Goal: Task Accomplishment & Management: Complete application form

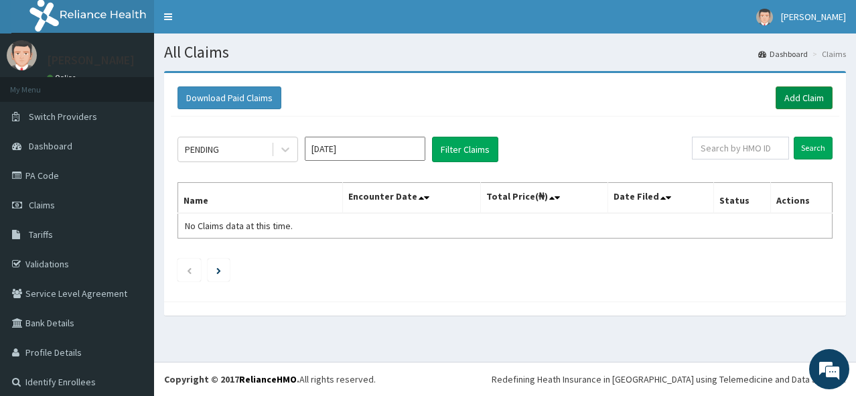
click at [799, 94] on link "Add Claim" at bounding box center [804, 97] width 57 height 23
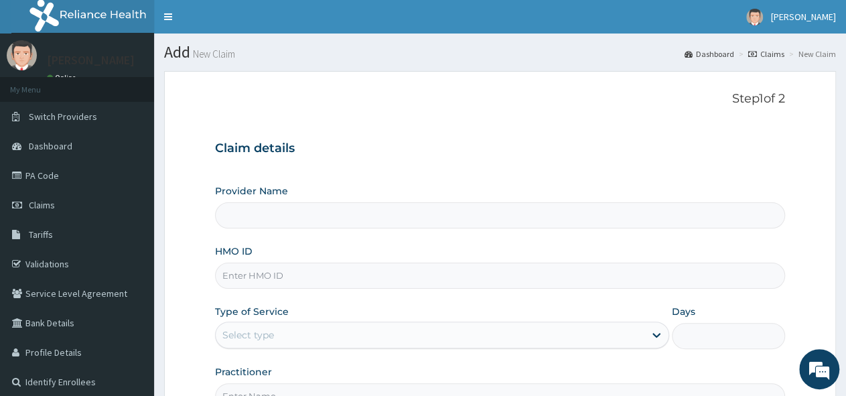
type input "G&S medical and [GEOGRAPHIC_DATA]"
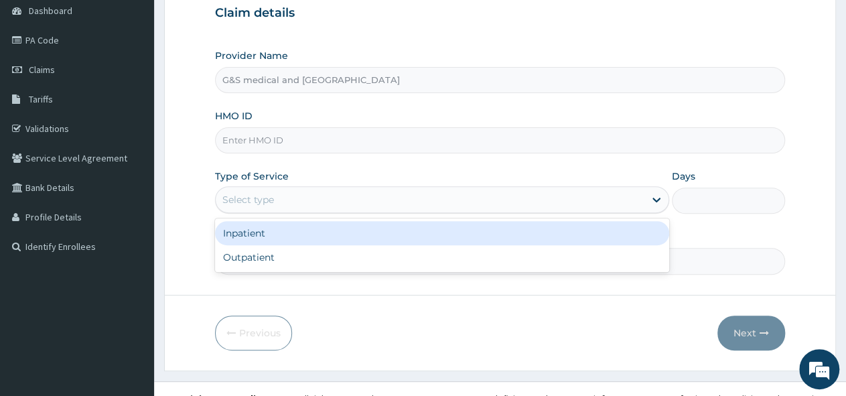
click at [297, 201] on div "Select type" at bounding box center [430, 199] width 428 height 21
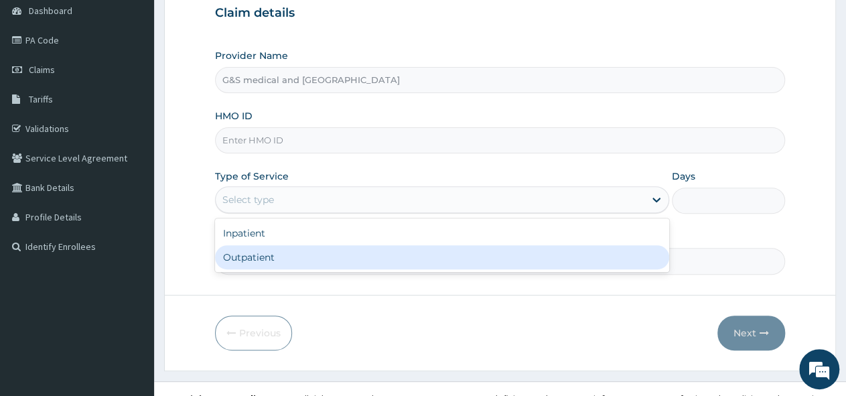
click at [275, 254] on div "Outpatient" at bounding box center [442, 257] width 454 height 24
type input "1"
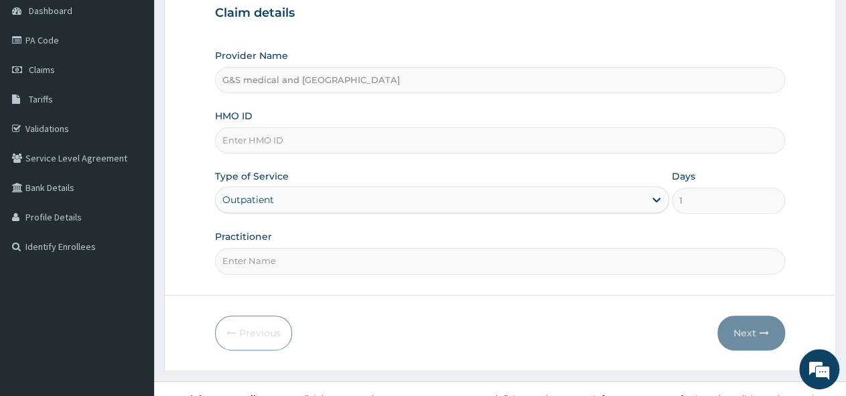
click at [275, 260] on input "Practitioner" at bounding box center [500, 261] width 570 height 26
type input "DR OGUNLEYE"
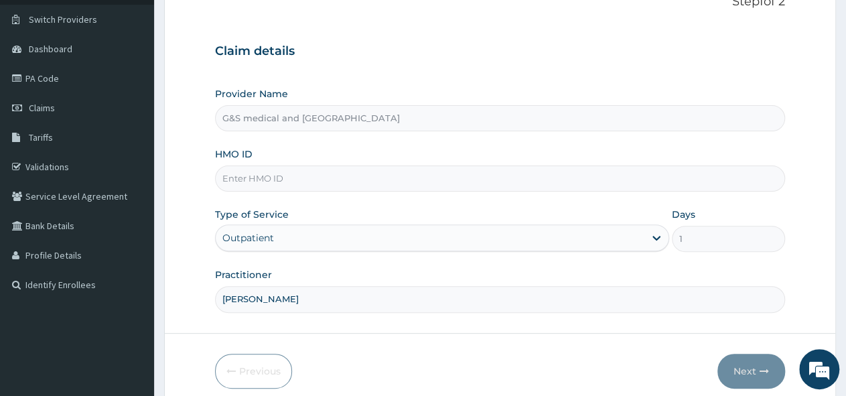
scroll to position [105, 0]
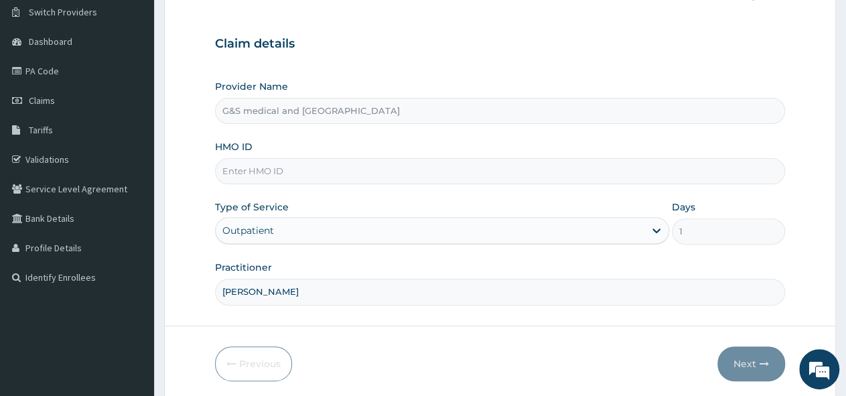
click at [393, 178] on input "HMO ID" at bounding box center [500, 171] width 570 height 26
paste input "OHT/10860/A"
type input "OHT/10860/A"
click at [740, 356] on button "Next" at bounding box center [752, 363] width 68 height 35
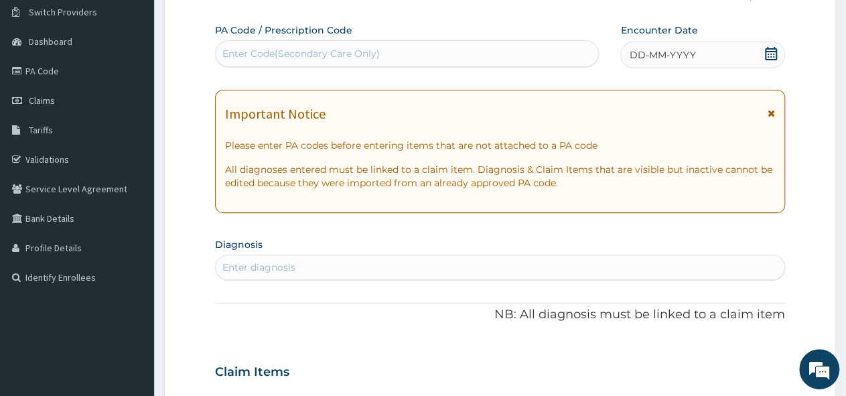
click at [397, 45] on div "Enter Code(Secondary Care Only)" at bounding box center [407, 53] width 383 height 21
paste input "PA/F7124D"
type input "PA/F7124D"
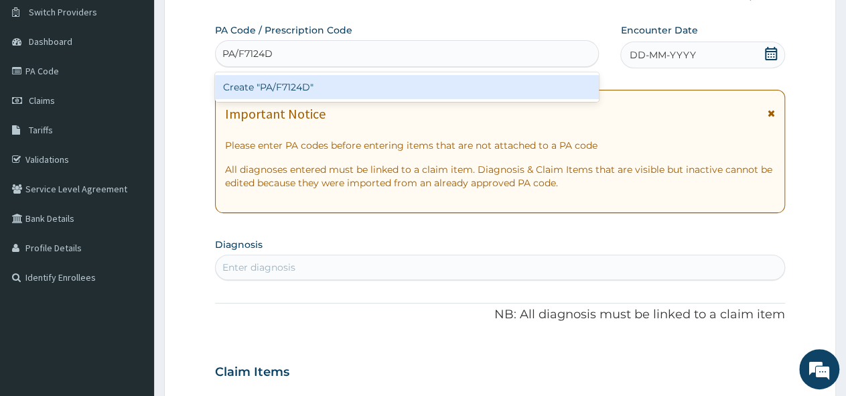
click at [317, 80] on div "Create "PA/F7124D"" at bounding box center [407, 87] width 384 height 24
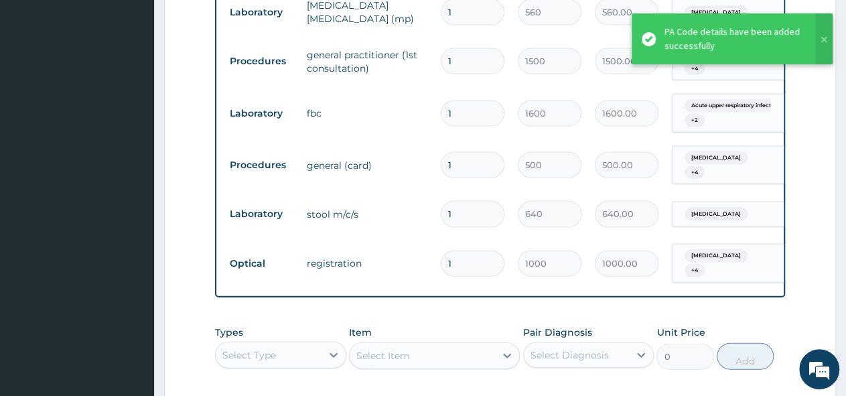
scroll to position [1496, 0]
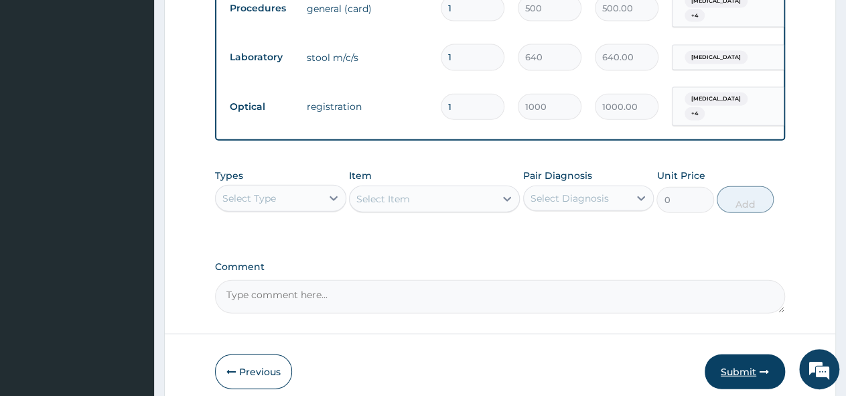
click at [748, 354] on button "Submit" at bounding box center [745, 371] width 80 height 35
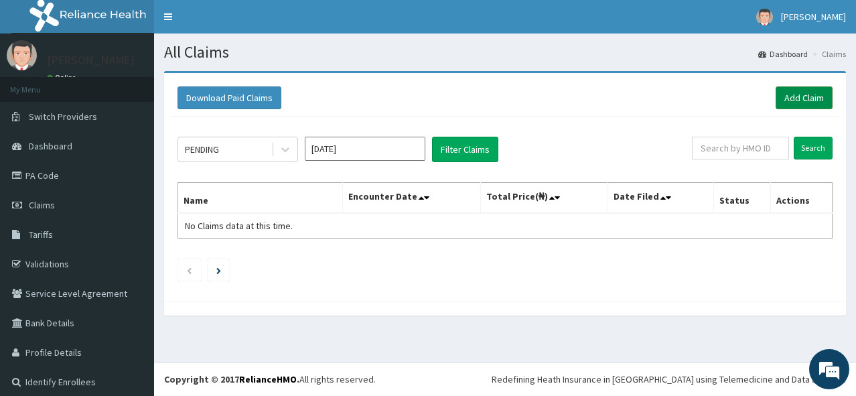
click at [791, 92] on link "Add Claim" at bounding box center [804, 97] width 57 height 23
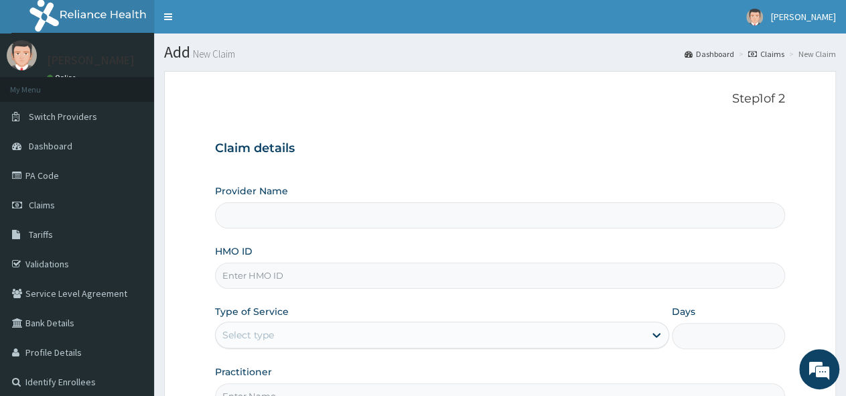
click at [327, 281] on input "HMO ID" at bounding box center [500, 276] width 570 height 26
type input "G&S medical and [GEOGRAPHIC_DATA]"
click at [58, 210] on link "Claims" at bounding box center [77, 204] width 154 height 29
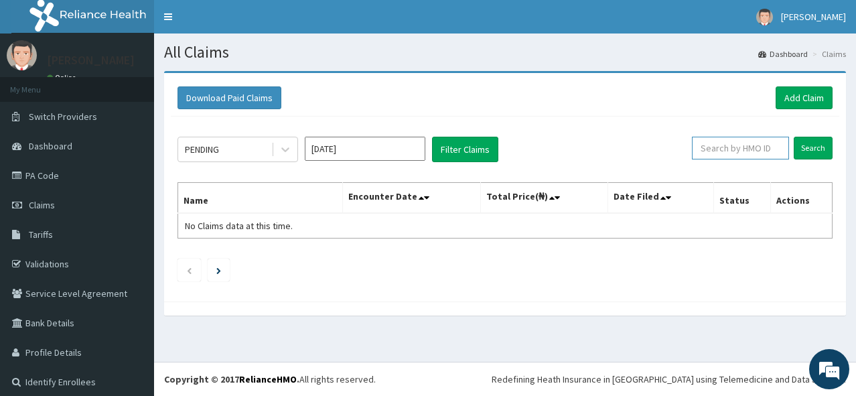
click at [745, 152] on input "text" at bounding box center [740, 148] width 97 height 23
paste input "OHT/10860/A"
type input "OHT/10860/A"
click at [805, 145] on input "Search" at bounding box center [813, 148] width 39 height 23
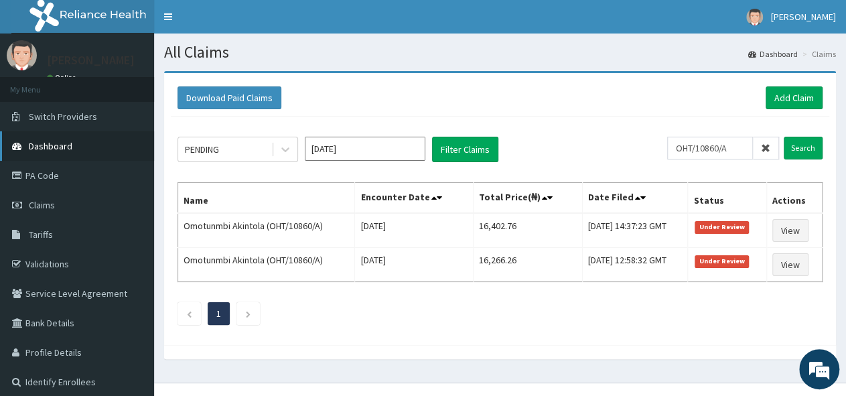
click at [47, 147] on span "Dashboard" at bounding box center [51, 146] width 44 height 12
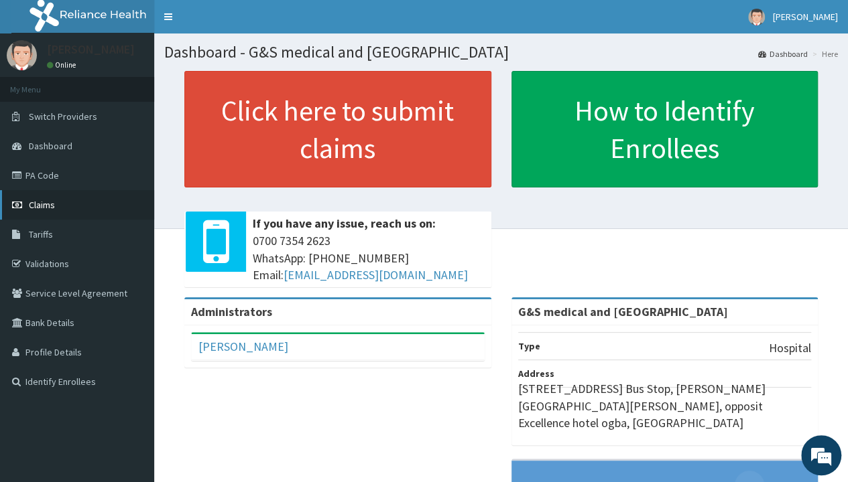
click at [44, 206] on span "Claims" at bounding box center [42, 205] width 26 height 12
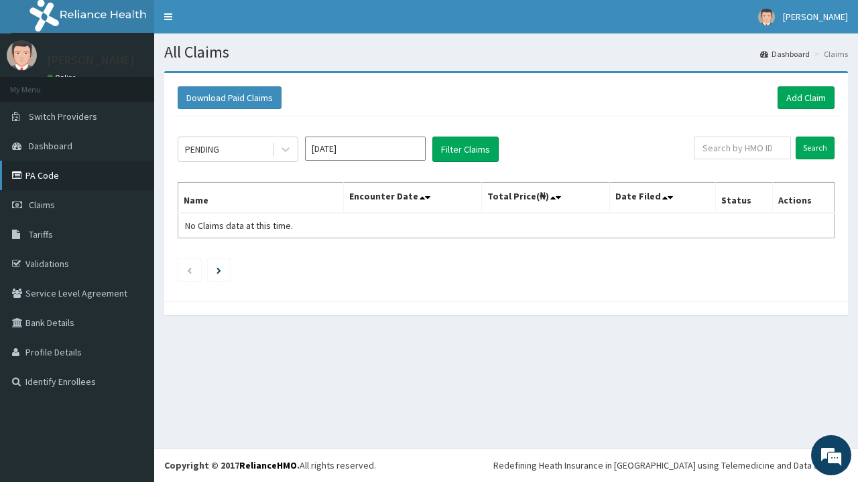
click at [56, 176] on link "PA Code" at bounding box center [77, 175] width 154 height 29
